Goal: Transaction & Acquisition: Obtain resource

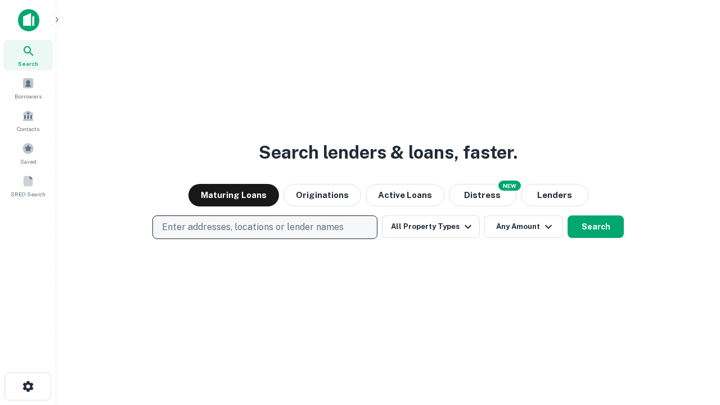
click at [264, 227] on p "Enter addresses, locations or lender names" at bounding box center [253, 226] width 182 height 13
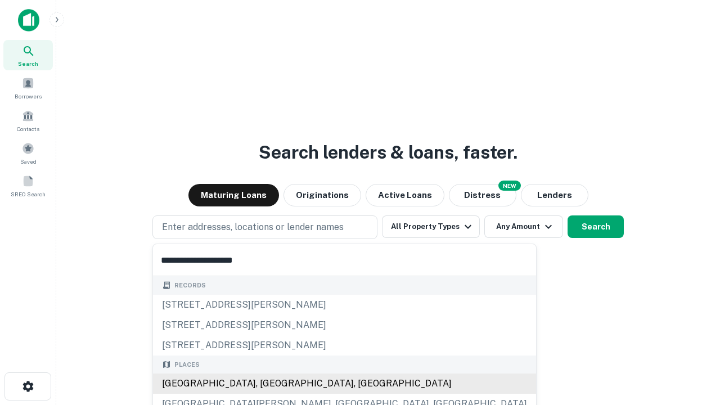
click at [269, 384] on div "Santa Monica, CA, USA" at bounding box center [344, 383] width 383 height 20
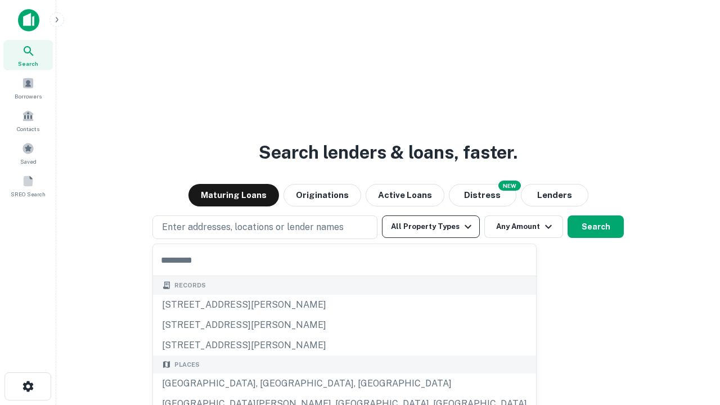
click at [431, 227] on button "All Property Types" at bounding box center [431, 226] width 98 height 22
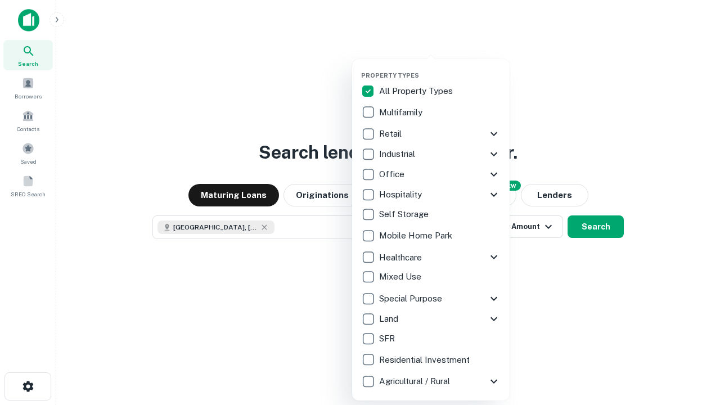
click at [440, 68] on button "button" at bounding box center [439, 68] width 157 height 1
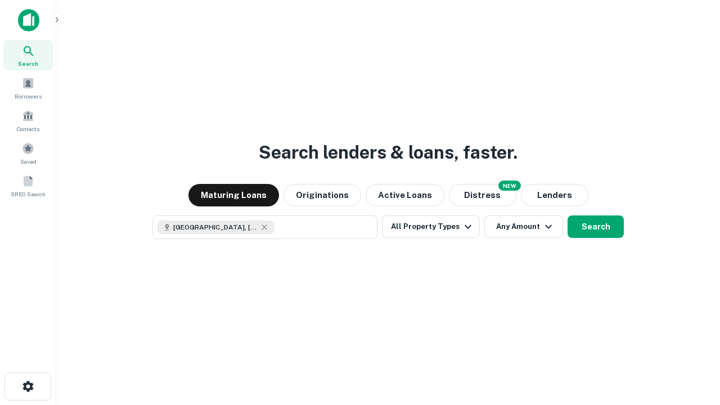
scroll to position [18, 0]
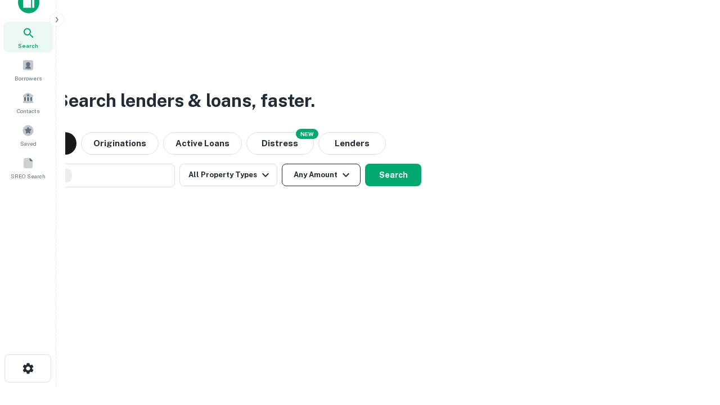
click at [282, 164] on button "Any Amount" at bounding box center [321, 175] width 79 height 22
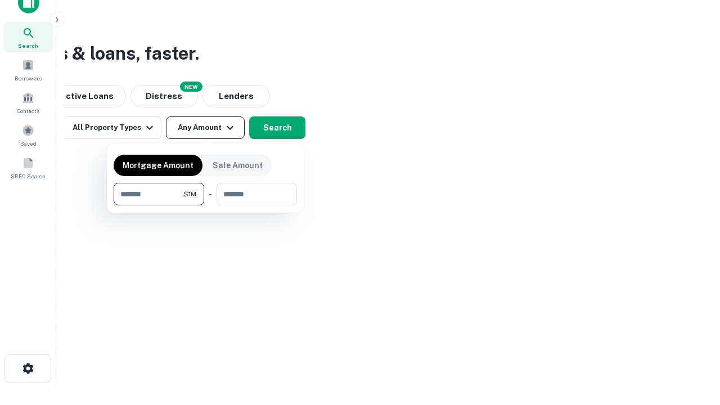
type input "*******"
click at [205, 205] on button "button" at bounding box center [205, 205] width 183 height 1
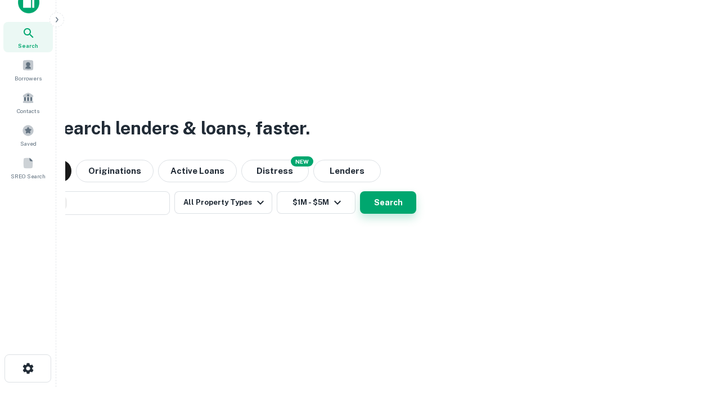
click at [360, 191] on button "Search" at bounding box center [388, 202] width 56 height 22
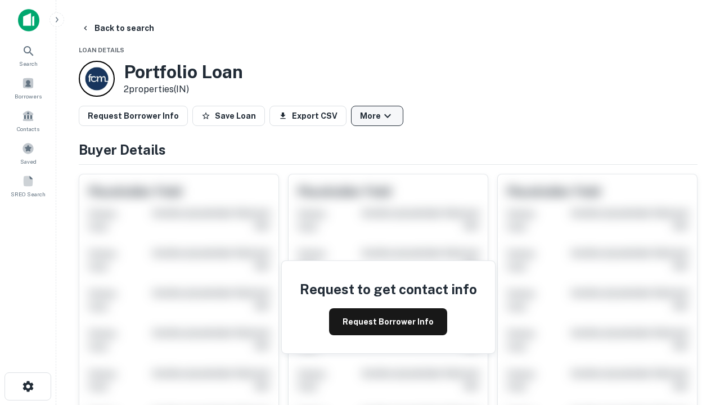
click at [377, 116] on button "More" at bounding box center [377, 116] width 52 height 20
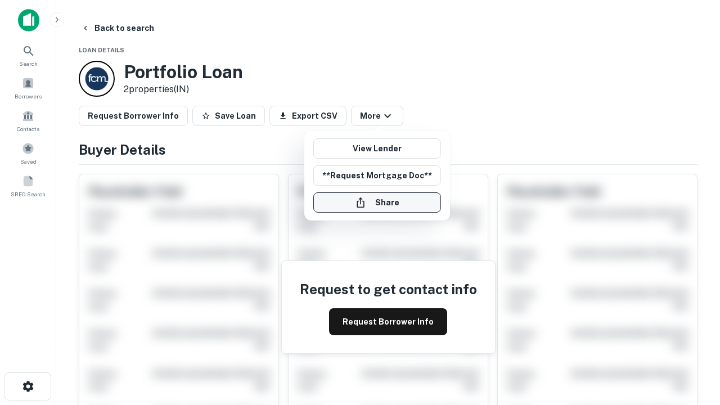
click at [377, 202] on button "Share" at bounding box center [377, 202] width 128 height 20
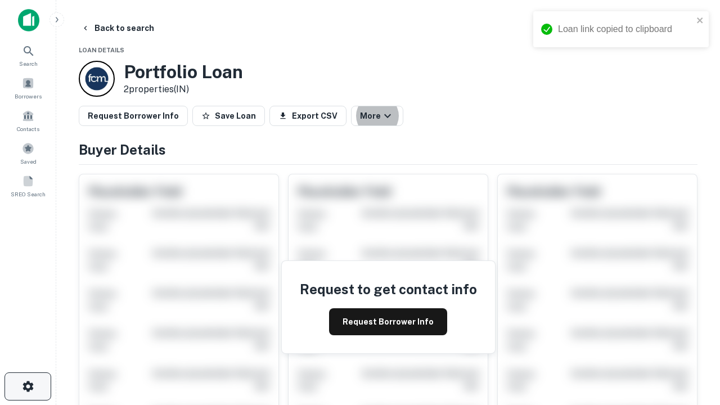
click at [28, 386] on icon "button" at bounding box center [27, 386] width 13 height 13
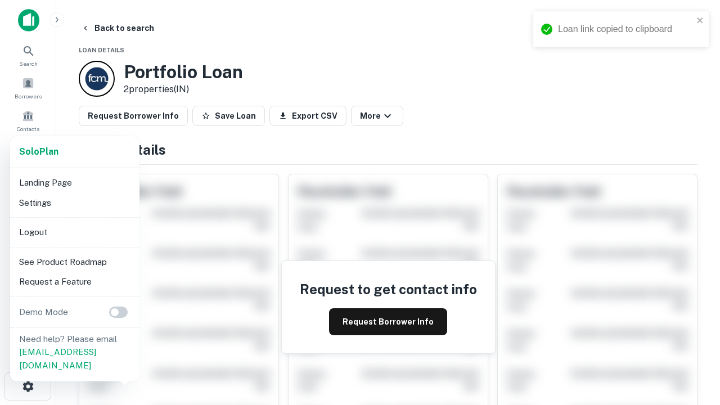
click at [74, 232] on li "Logout" at bounding box center [75, 232] width 120 height 20
